Goal: Transaction & Acquisition: Subscribe to service/newsletter

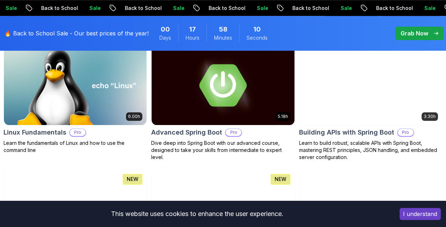
scroll to position [254, 0]
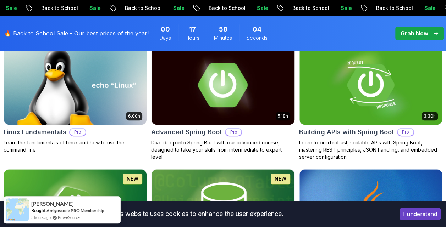
click at [210, 78] on img at bounding box center [223, 85] width 150 height 84
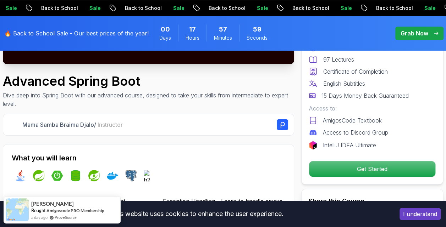
scroll to position [197, 0]
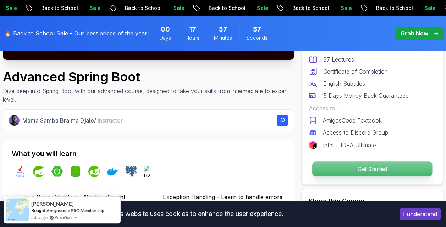
click at [327, 169] on p "Get Started" at bounding box center [372, 169] width 120 height 15
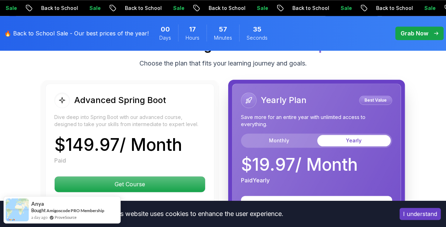
scroll to position [1684, 0]
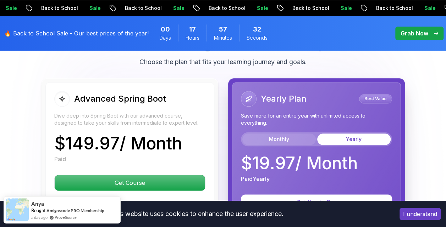
click at [287, 134] on button "Monthly" at bounding box center [278, 139] width 73 height 11
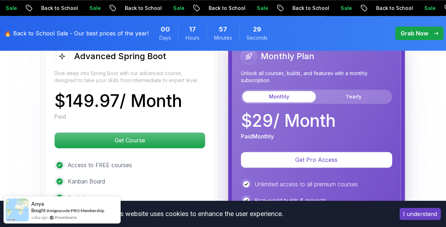
scroll to position [1729, 0]
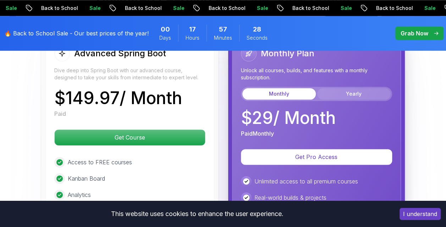
click at [346, 88] on button "Yearly" at bounding box center [353, 93] width 73 height 11
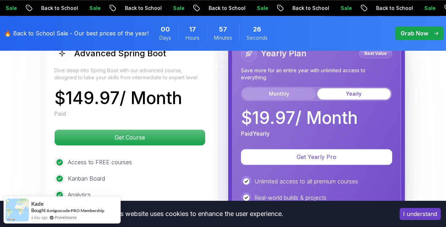
click at [297, 88] on button "Monthly" at bounding box center [278, 93] width 73 height 11
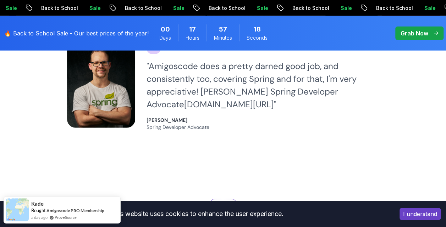
scroll to position [2123, 0]
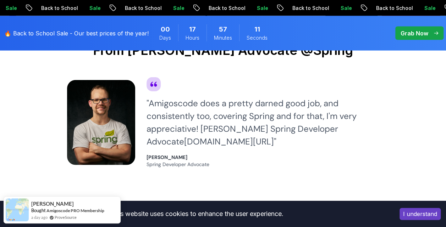
click at [189, 161] on span "Spring Developer Advocate" at bounding box center [178, 164] width 63 height 6
